Goal: Task Accomplishment & Management: Use online tool/utility

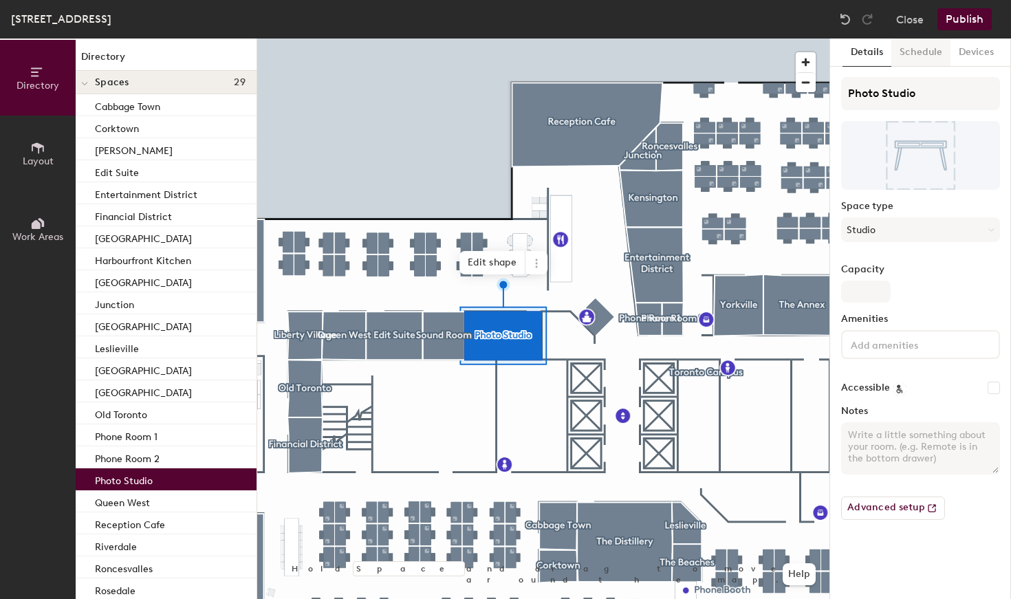
click at [929, 53] on button "Schedule" at bounding box center [920, 53] width 59 height 28
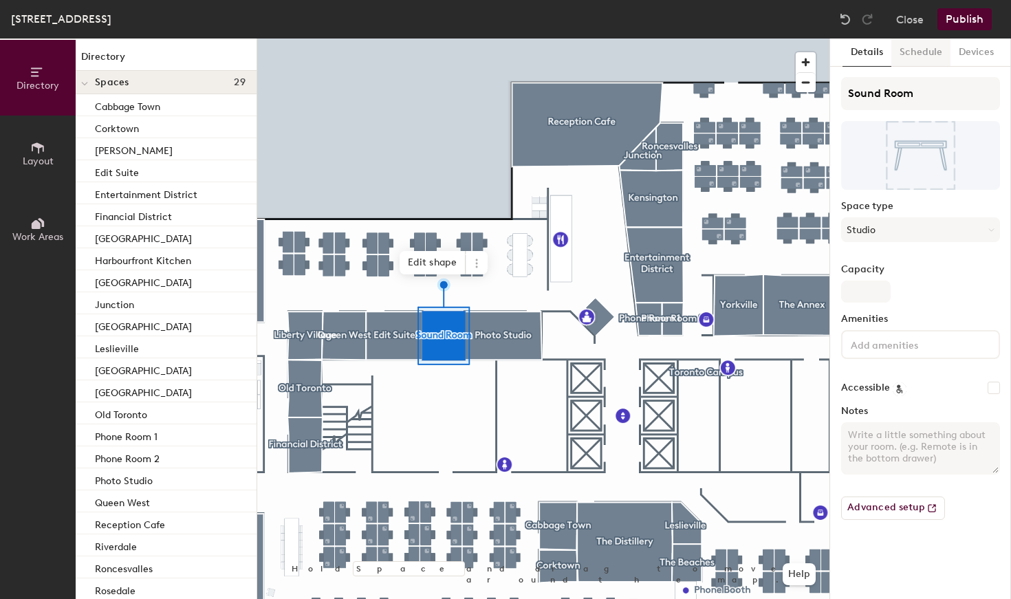
click at [928, 43] on button "Schedule" at bounding box center [920, 53] width 59 height 28
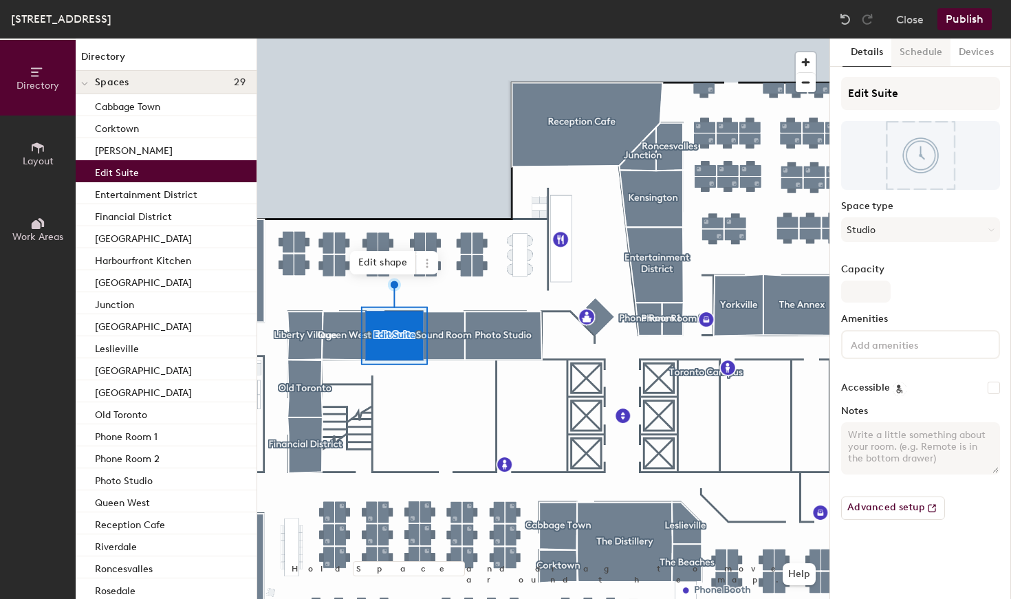
click at [929, 54] on button "Schedule" at bounding box center [920, 53] width 59 height 28
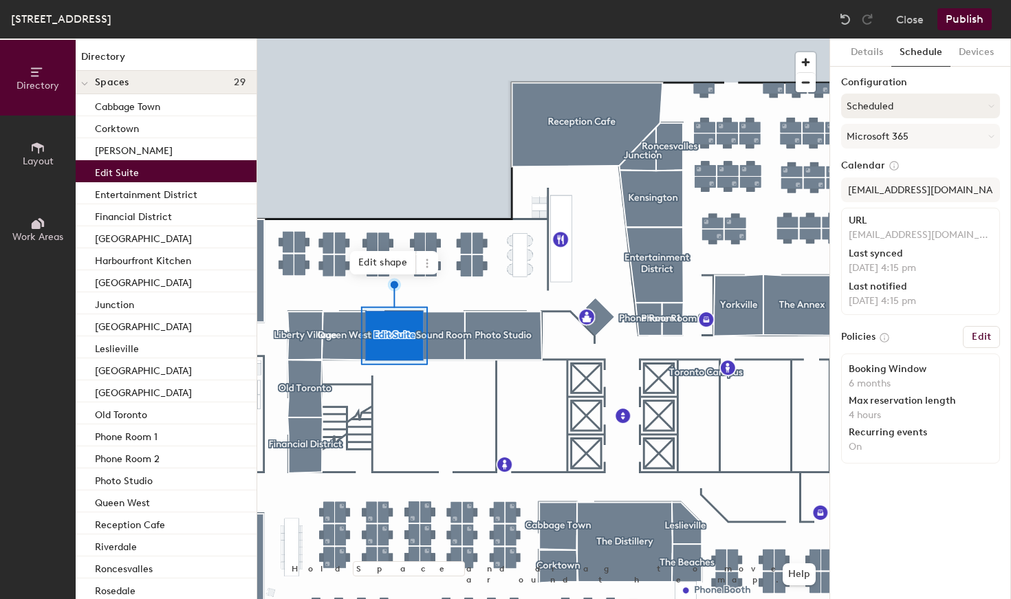
click at [906, 100] on button "Scheduled" at bounding box center [920, 106] width 159 height 25
click at [899, 181] on div "Request-only" at bounding box center [920, 181] width 157 height 21
click at [970, 18] on button "Publish" at bounding box center [964, 19] width 54 height 22
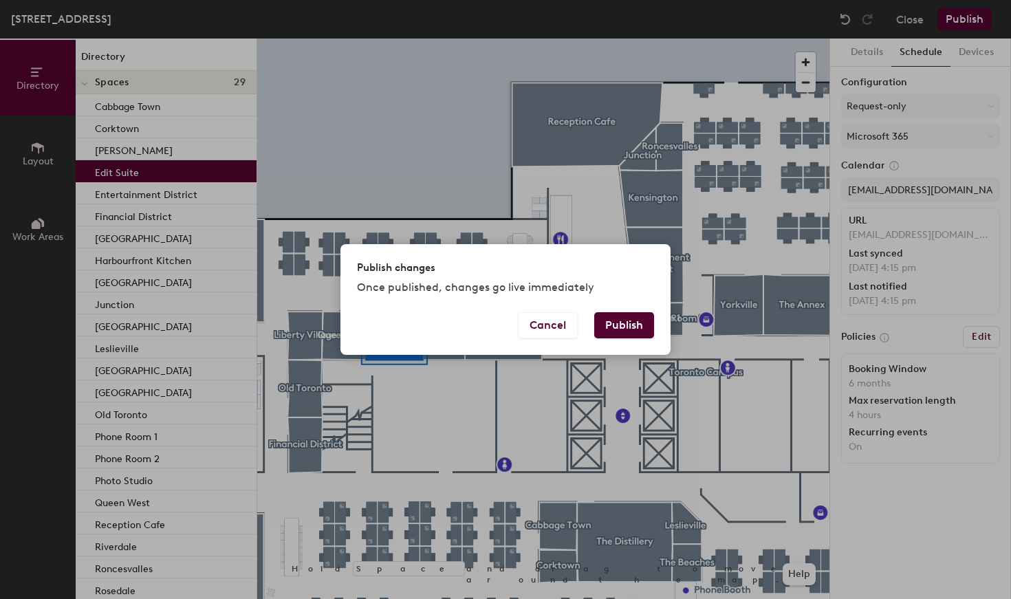
click at [639, 323] on button "Publish" at bounding box center [624, 325] width 60 height 26
